Goal: Download file/media

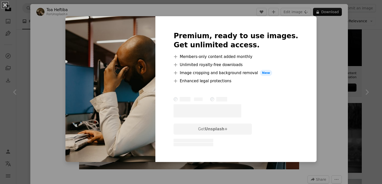
scroll to position [1, 0]
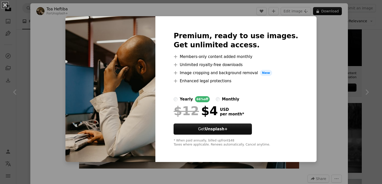
click at [312, 71] on div "An X shape Premium, ready to use images. Get unlimited access. A plus sign Memb…" at bounding box center [191, 92] width 382 height 184
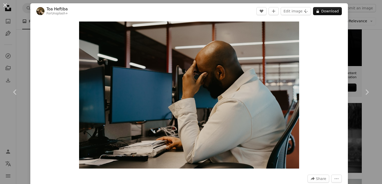
click at [373, 61] on div "An X shape Chevron left Chevron right Toa Heftiba For Unsplash+ A heart A plus …" at bounding box center [191, 92] width 382 height 184
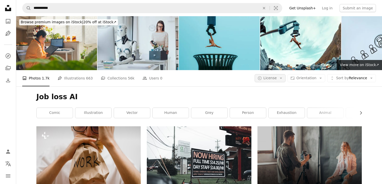
click at [284, 79] on icon "Arrow down" at bounding box center [281, 78] width 5 height 5
click at [268, 117] on span "Free" at bounding box center [283, 118] width 31 height 5
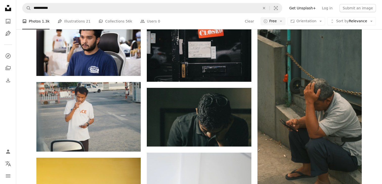
scroll to position [372, 0]
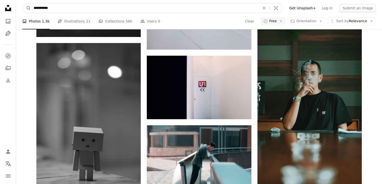
click at [104, 12] on input "**********" at bounding box center [145, 8] width 228 height 10
type input "********"
click button "A magnifying glass" at bounding box center [27, 8] width 9 height 10
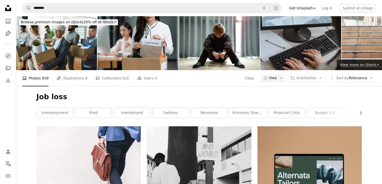
click at [277, 84] on div "A photo Photos 939 Pen Tool Illustrations 9 A stack of folders Collections 51k …" at bounding box center [199, 78] width 354 height 16
click at [280, 80] on button "A copyright icon © Free Arrow down" at bounding box center [273, 78] width 25 height 8
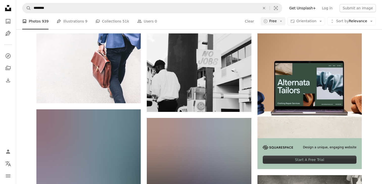
scroll to position [99, 0]
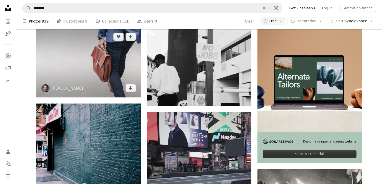
click at [109, 60] on img at bounding box center [88, 63] width 104 height 70
